Goal: Information Seeking & Learning: Find specific fact

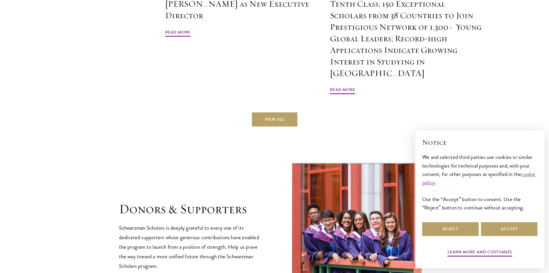
scroll to position [1528, 0]
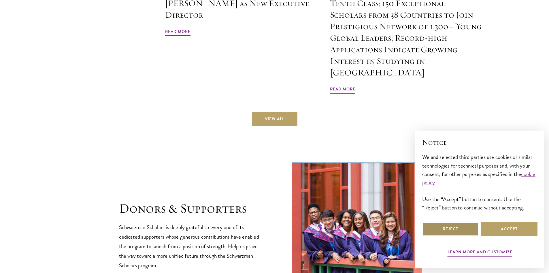
click at [471, 222] on button "Reject" at bounding box center [450, 229] width 57 height 14
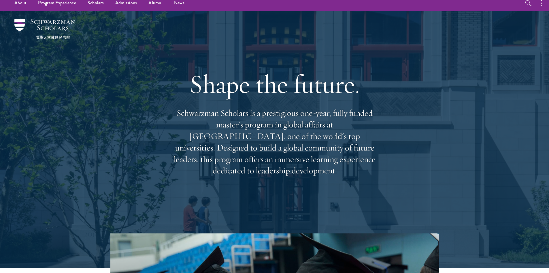
scroll to position [0, 0]
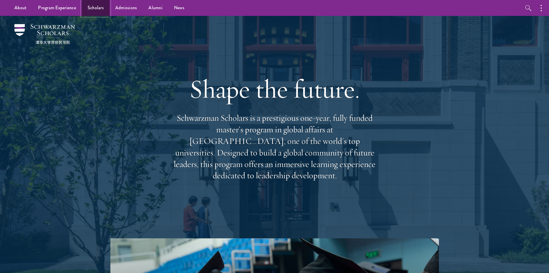
click at [104, 5] on link "Scholars" at bounding box center [96, 8] width 28 height 16
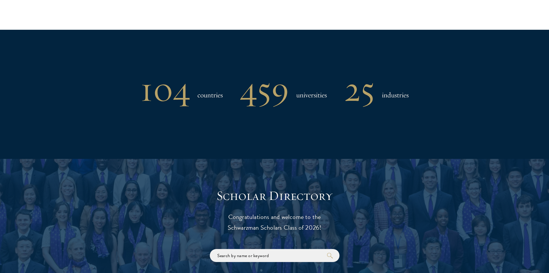
scroll to position [577, 0]
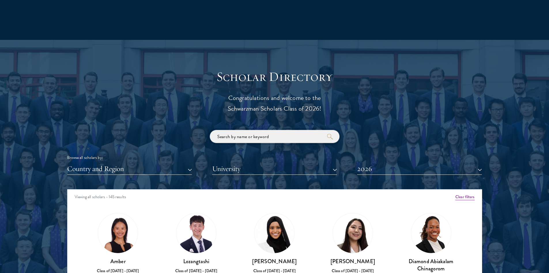
click at [240, 134] on input "search" at bounding box center [275, 136] width 130 height 13
click button "submit" at bounding box center [0, 0] width 0 height 0
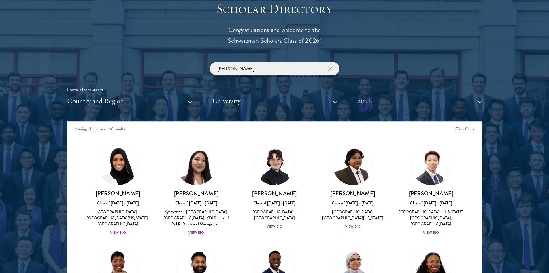
scroll to position [663, 0]
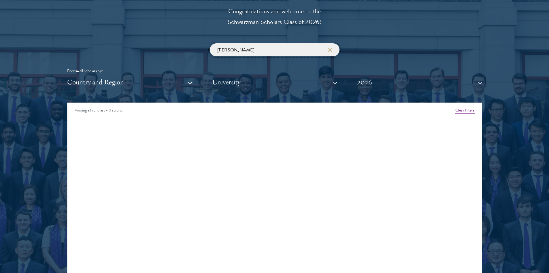
click button "submit" at bounding box center [0, 0] width 0 height 0
type input "[PERSON_NAME]"
click button "submit" at bounding box center [0, 0] width 0 height 0
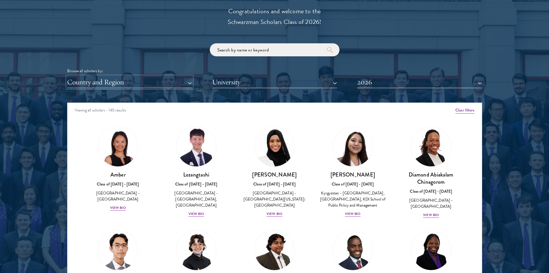
click at [138, 80] on button "Country and Region" at bounding box center [129, 82] width 125 height 12
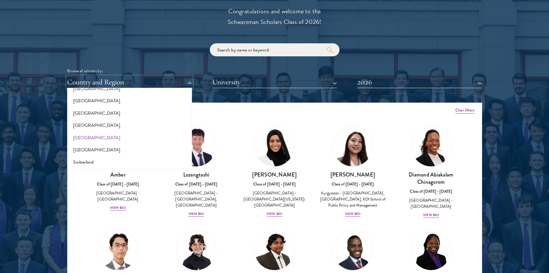
scroll to position [1007, 0]
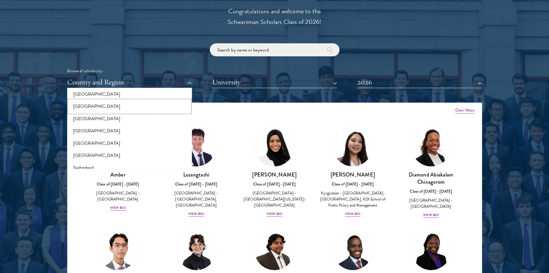
click at [159, 107] on button "[GEOGRAPHIC_DATA]" at bounding box center [129, 106] width 121 height 12
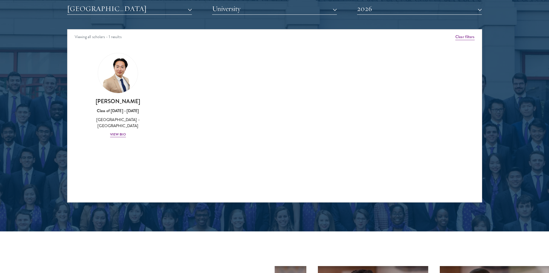
scroll to position [692, 0]
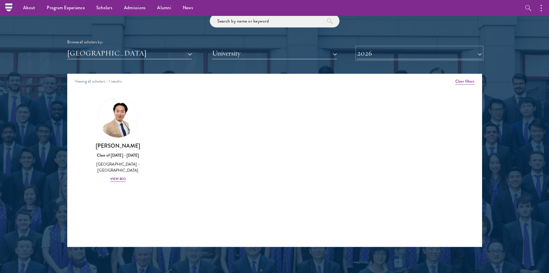
click at [371, 55] on button "2026" at bounding box center [419, 53] width 125 height 12
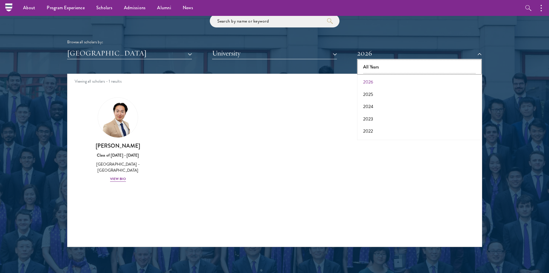
click at [375, 70] on button "All Years" at bounding box center [419, 67] width 121 height 12
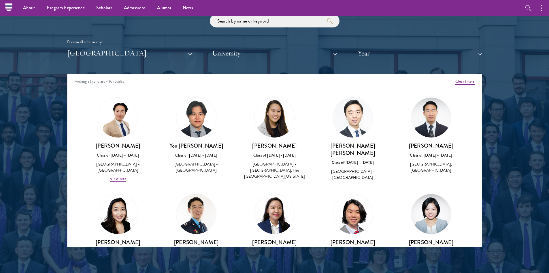
scroll to position [663, 0]
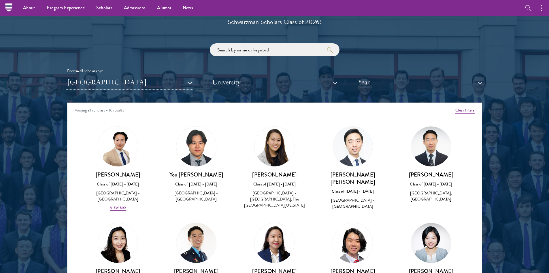
click at [162, 86] on button "[GEOGRAPHIC_DATA]" at bounding box center [129, 82] width 125 height 12
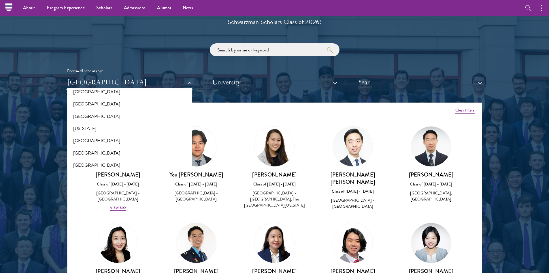
scroll to position [0, 0]
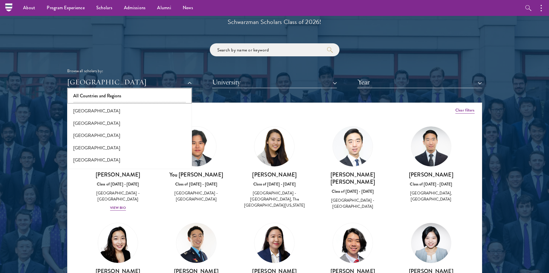
click at [145, 91] on button "All Countries and Regions" at bounding box center [129, 96] width 121 height 12
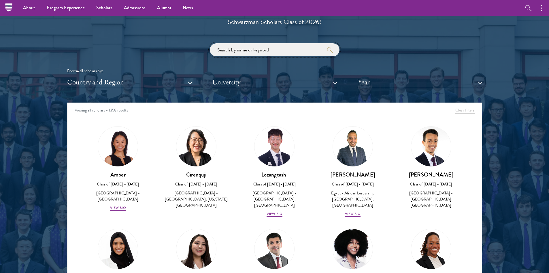
click at [266, 48] on input "search" at bounding box center [275, 49] width 130 height 13
click button "submit" at bounding box center [0, 0] width 0 height 0
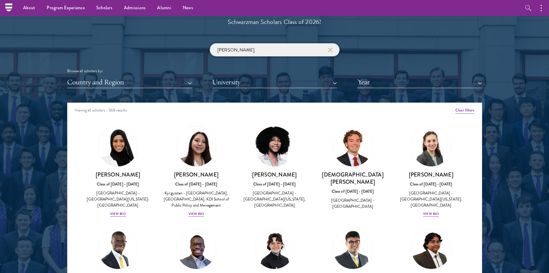
click at [286, 51] on input "[PERSON_NAME]" at bounding box center [275, 49] width 130 height 13
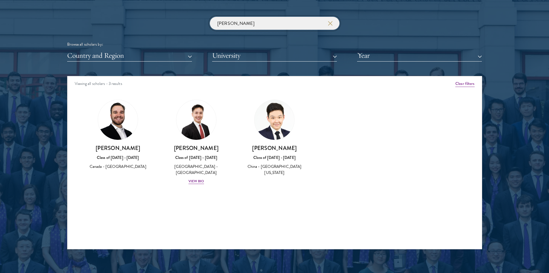
scroll to position [692, 0]
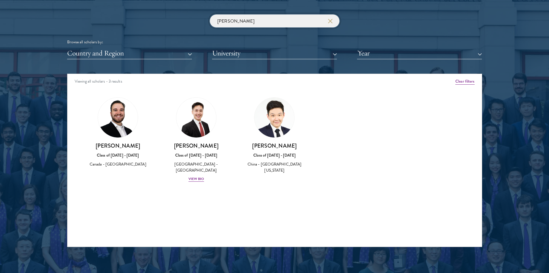
type input "[PERSON_NAME]"
drag, startPoint x: 296, startPoint y: 147, endPoint x: 265, endPoint y: 147, distance: 31.4
click at [265, 147] on h3 "[PERSON_NAME]" at bounding box center [274, 145] width 67 height 7
copy h3 "[PERSON_NAME]"
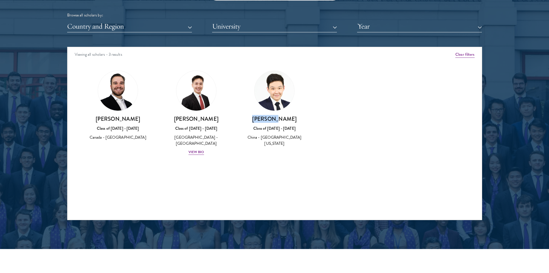
scroll to position [721, 0]
